Goal: Task Accomplishment & Management: Use online tool/utility

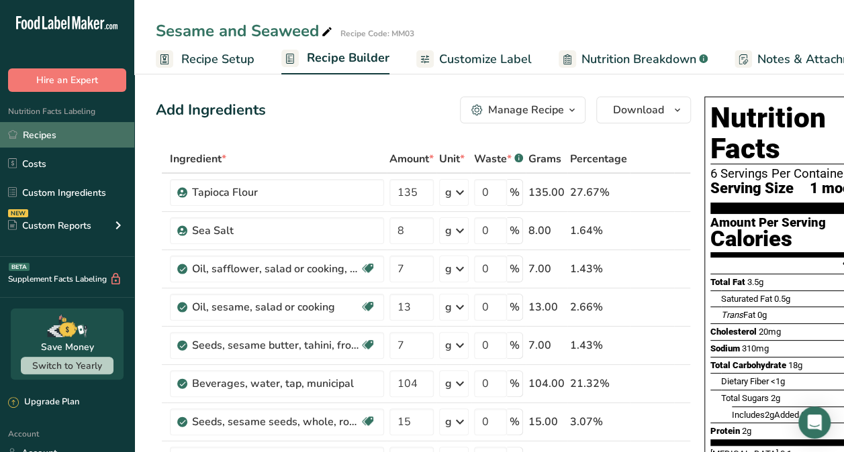
click at [38, 136] on link "Recipes" at bounding box center [67, 135] width 134 height 26
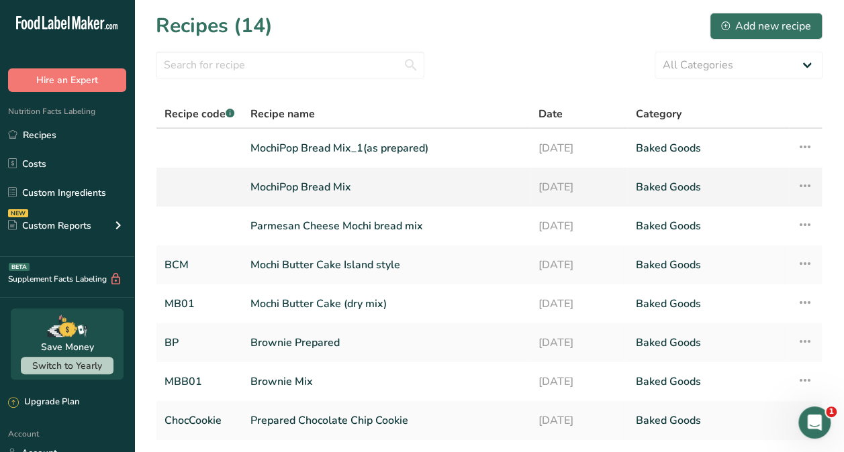
click at [315, 189] on link "MochiPop Bread Mix" at bounding box center [386, 187] width 272 height 28
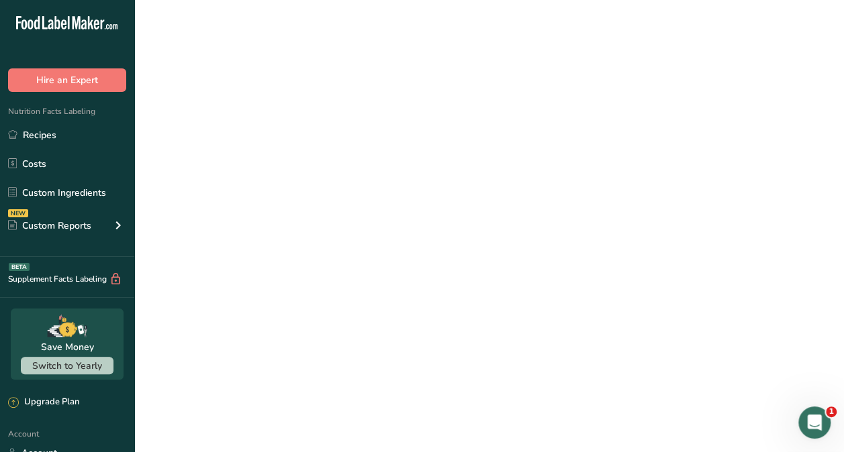
click at [315, 189] on link "MochiPop Bread Mix" at bounding box center [386, 187] width 272 height 28
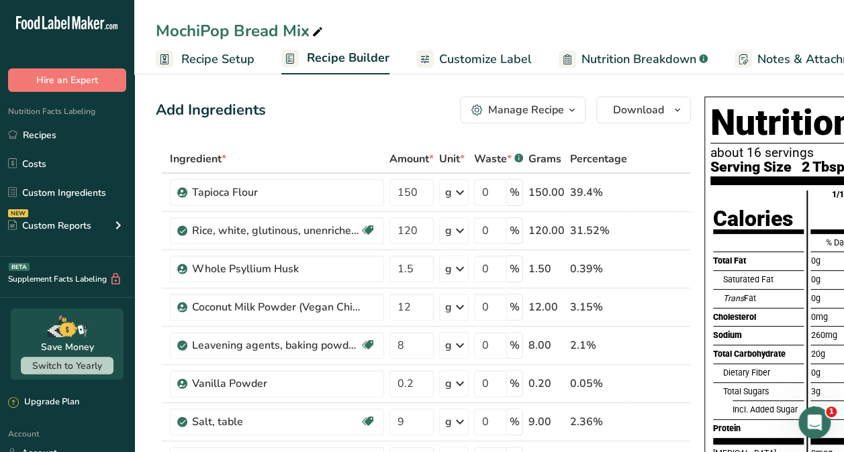
click at [476, 55] on span "Customize Label" at bounding box center [485, 59] width 93 height 18
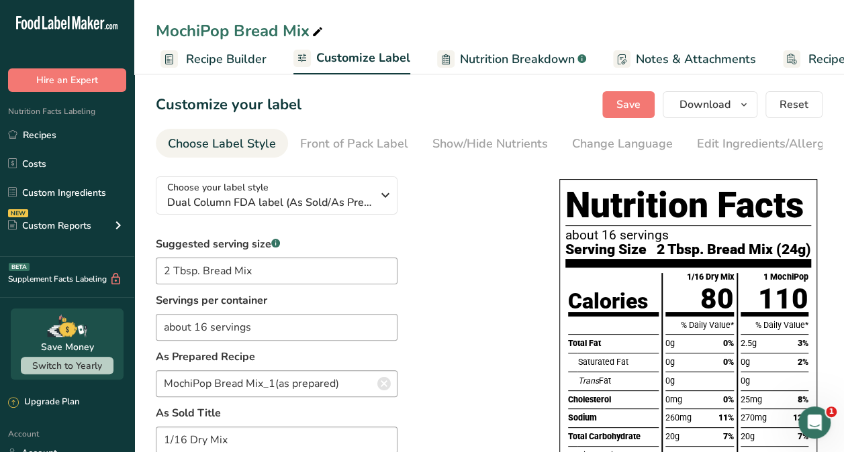
scroll to position [0, 189]
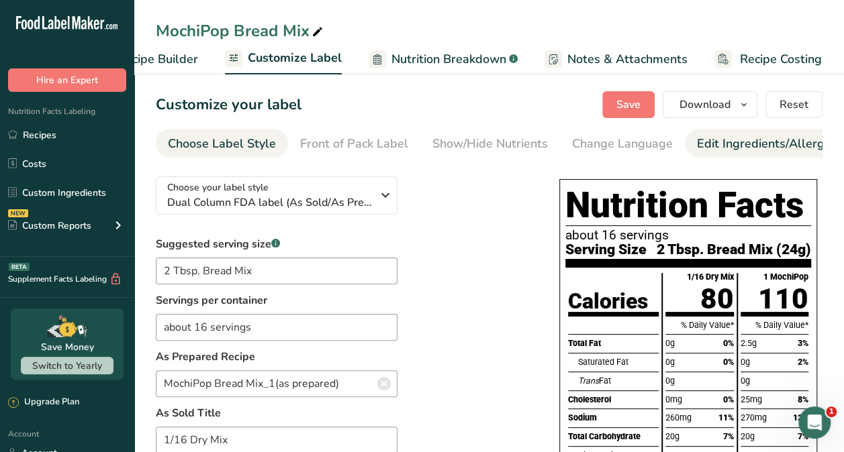
click at [722, 135] on div "Edit Ingredients/Allergens List" at bounding box center [782, 144] width 171 height 18
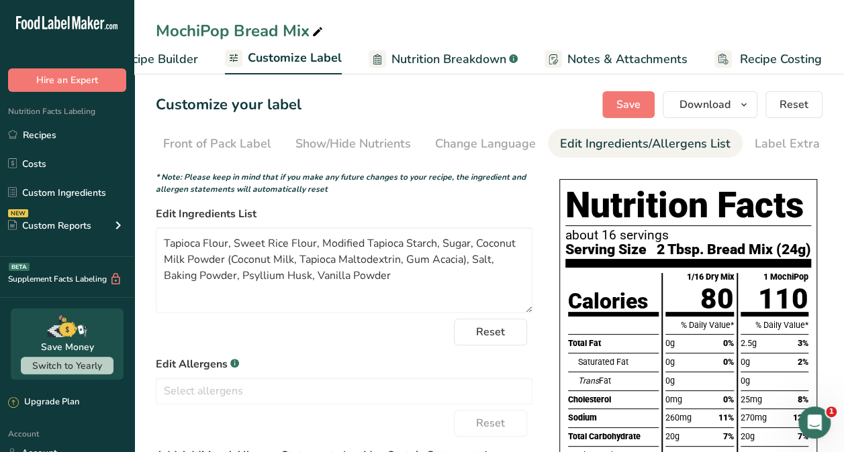
scroll to position [0, 160]
click at [279, 387] on input "text" at bounding box center [343, 391] width 375 height 21
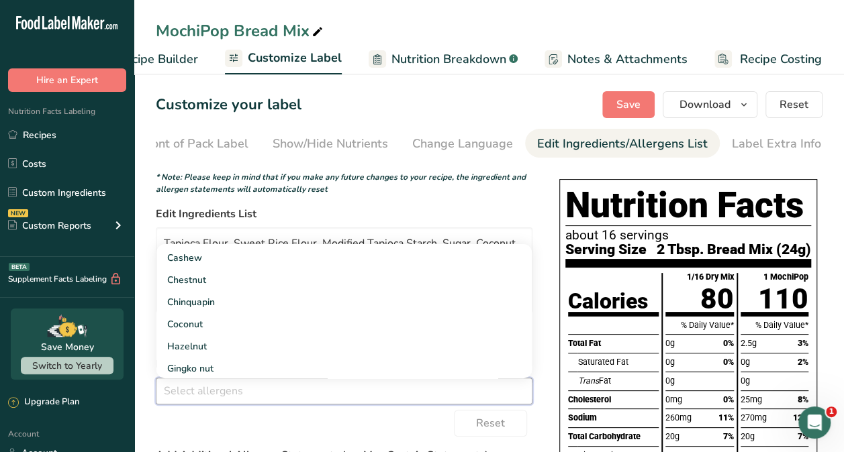
scroll to position [420, 0]
click at [201, 334] on link "Coconut" at bounding box center [343, 323] width 375 height 22
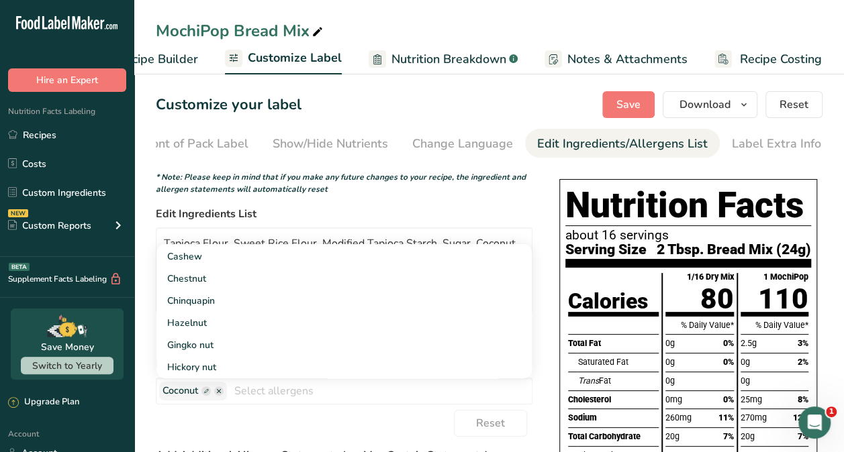
click at [414, 436] on div "Reset" at bounding box center [344, 423] width 377 height 27
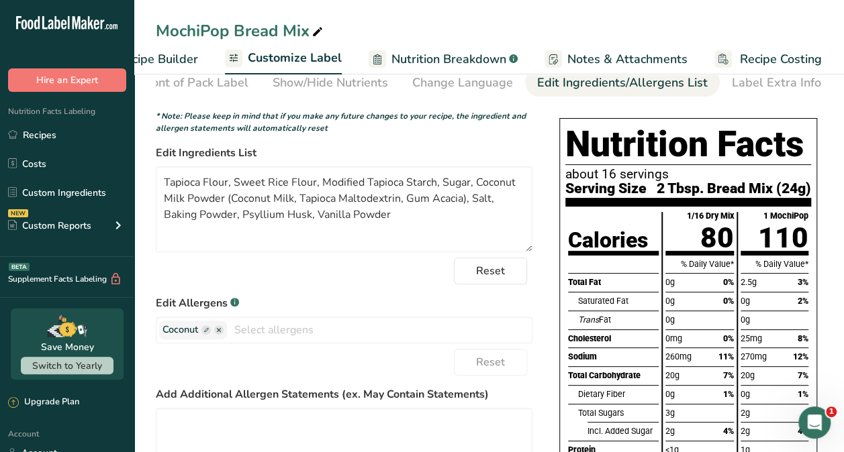
scroll to position [0, 0]
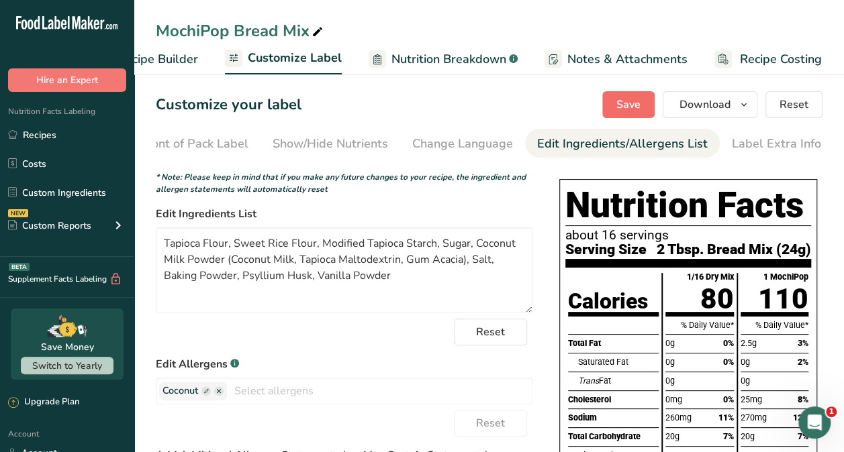
click at [624, 109] on span "Save" at bounding box center [628, 105] width 24 height 16
click at [734, 107] on button "Download" at bounding box center [710, 104] width 95 height 27
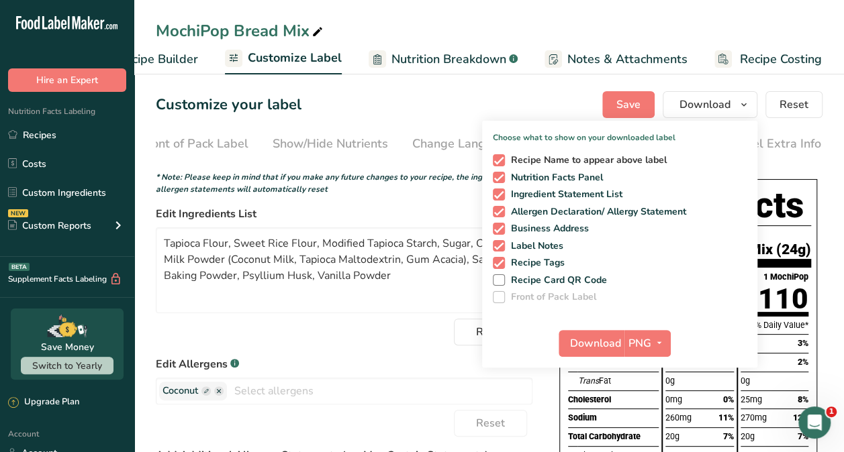
click at [495, 155] on span at bounding box center [499, 160] width 12 height 12
click at [495, 156] on input "Recipe Name to appear above label" at bounding box center [497, 160] width 9 height 9
checkbox input "false"
click at [505, 231] on span at bounding box center [499, 229] width 12 height 12
click at [501, 231] on input "Business Address" at bounding box center [497, 228] width 9 height 9
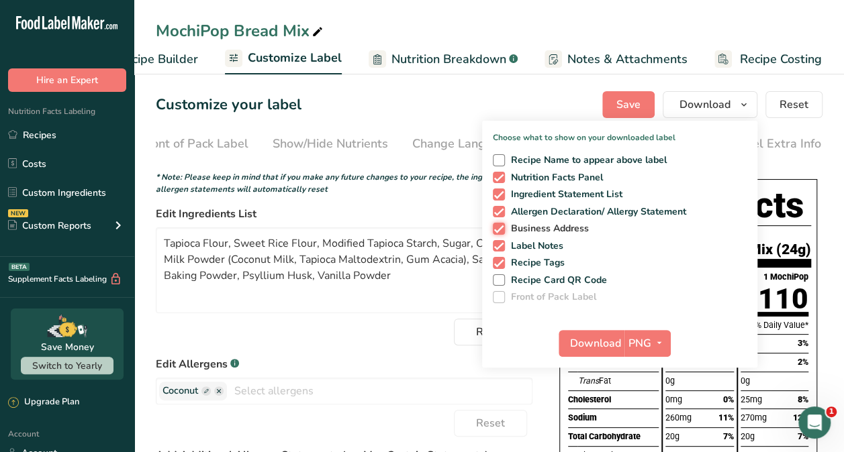
checkbox input "false"
click at [504, 250] on span at bounding box center [499, 246] width 12 height 12
click at [501, 250] on input "Label Notes" at bounding box center [497, 246] width 9 height 9
checkbox input "false"
click at [504, 263] on span at bounding box center [499, 263] width 12 height 12
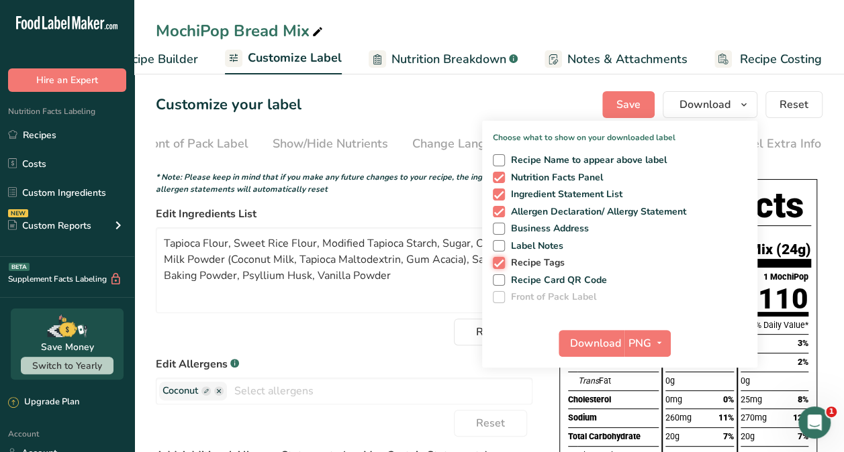
click at [501, 263] on input "Recipe Tags" at bounding box center [497, 262] width 9 height 9
checkbox input "false"
click at [620, 345] on span "Download" at bounding box center [595, 344] width 51 height 16
